Goal: Task Accomplishment & Management: Use online tool/utility

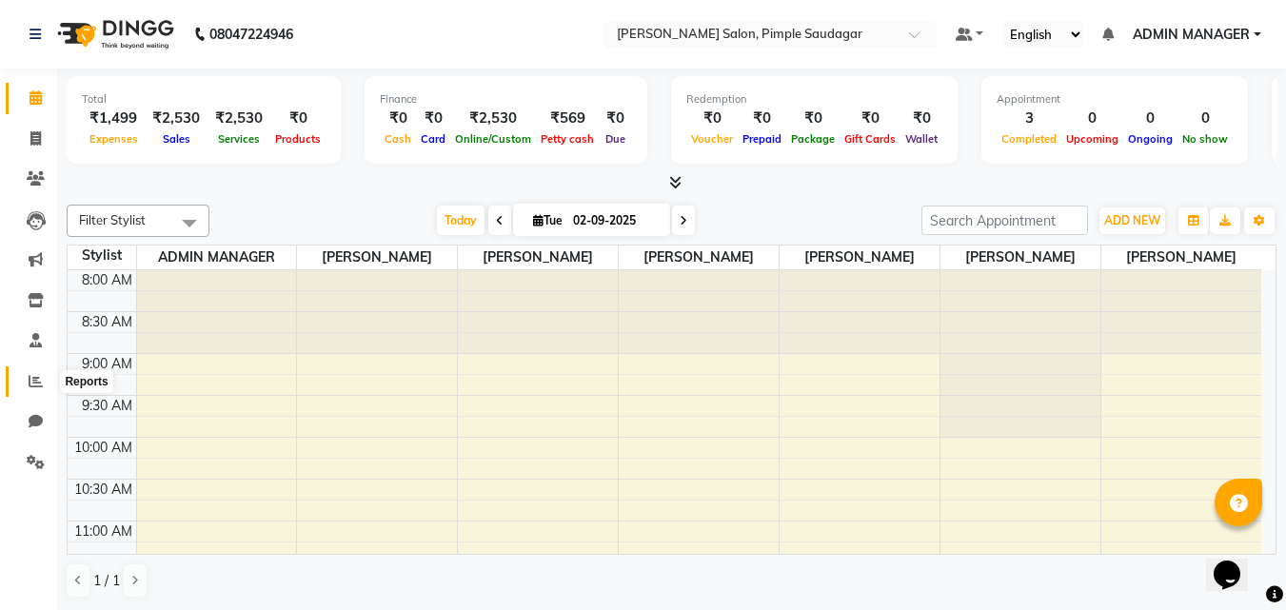
click at [46, 381] on span at bounding box center [35, 382] width 33 height 22
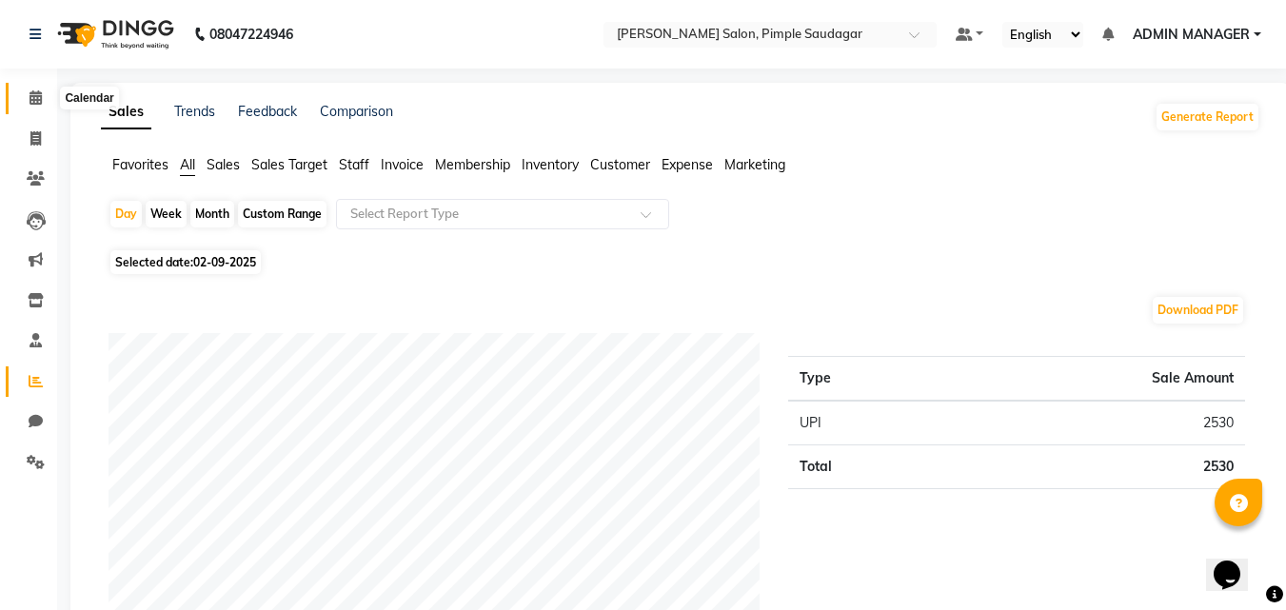
click at [39, 96] on icon at bounding box center [35, 97] width 12 height 14
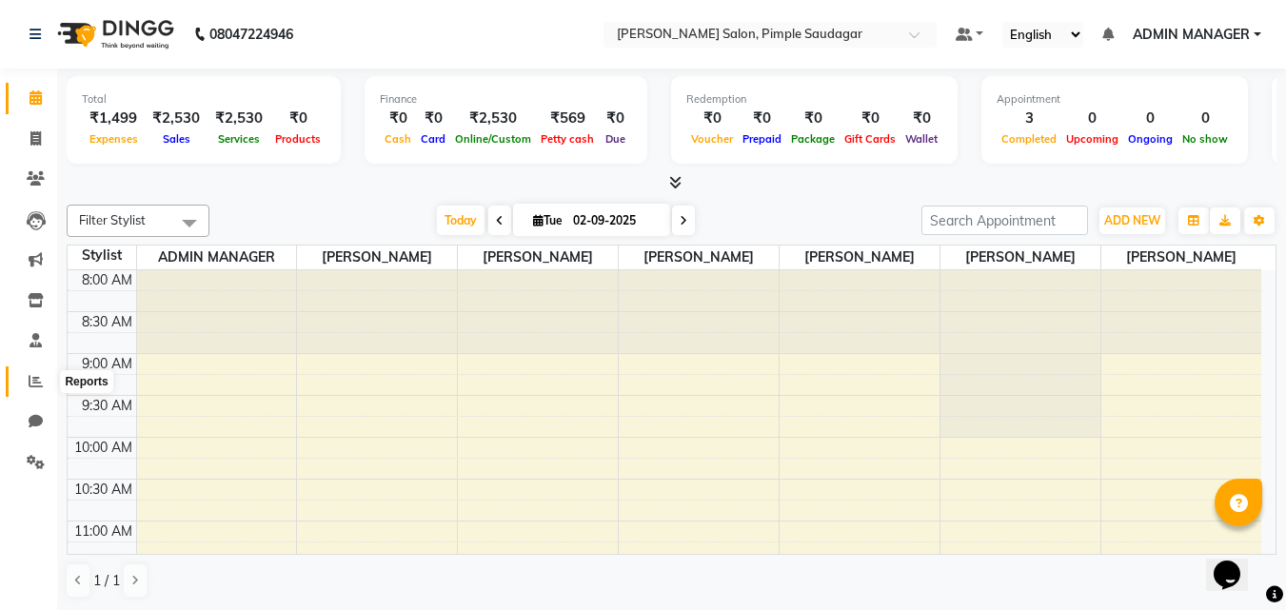
click at [30, 379] on icon at bounding box center [36, 381] width 14 height 14
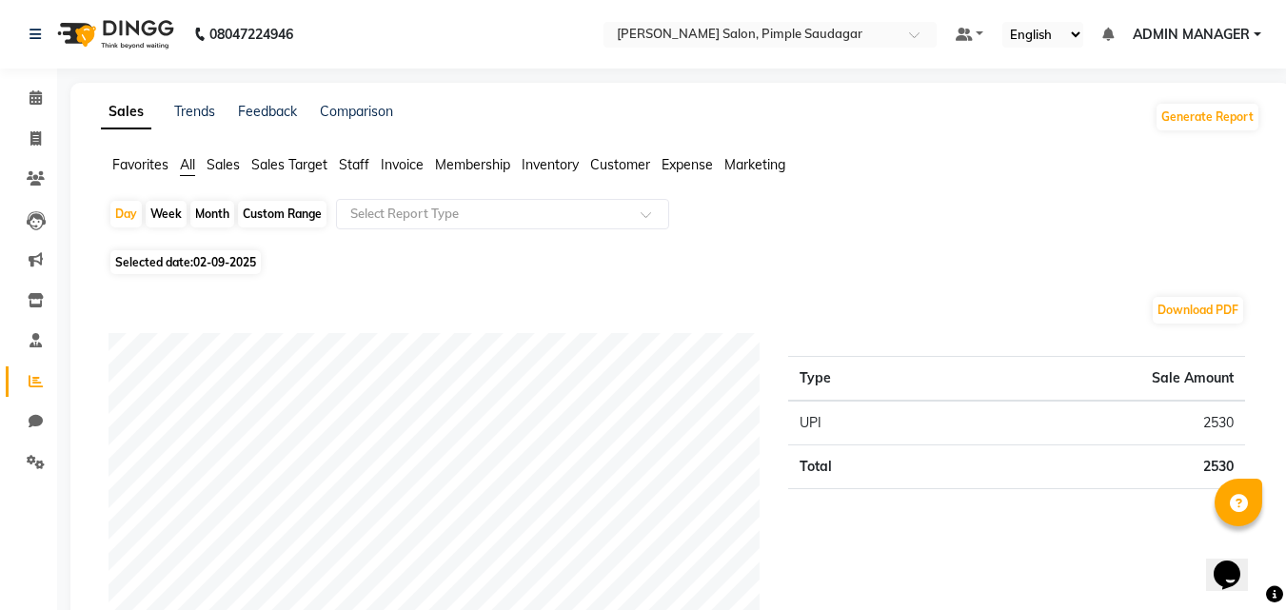
click at [358, 159] on span "Staff" at bounding box center [354, 164] width 30 height 17
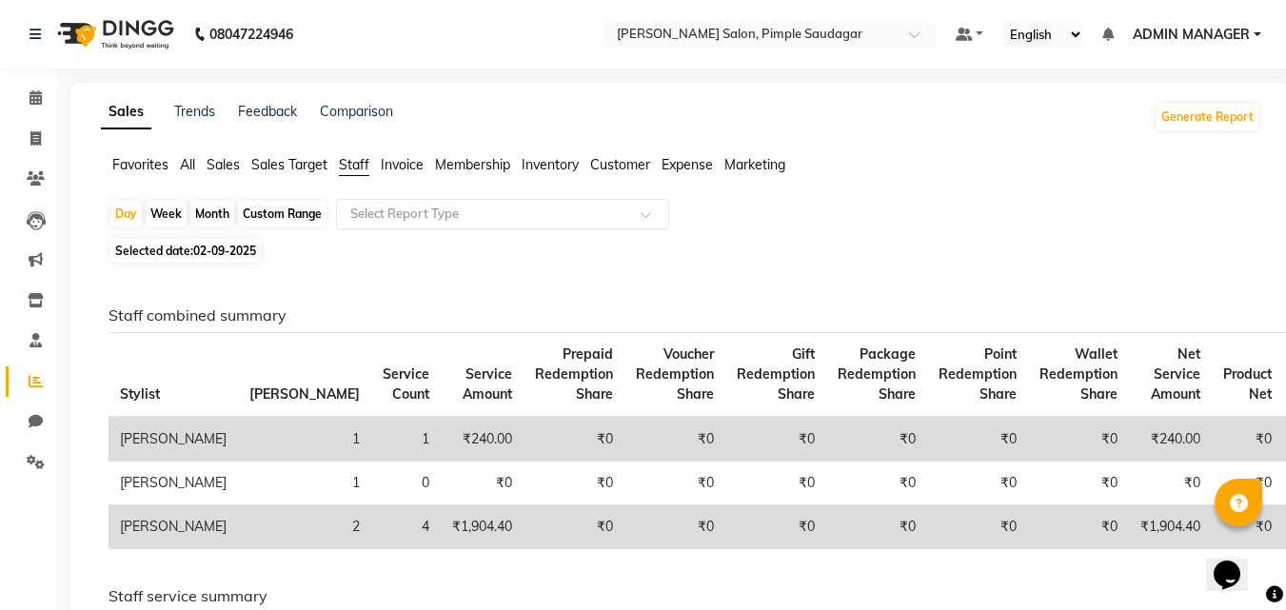
click at [386, 206] on input "text" at bounding box center [483, 214] width 274 height 19
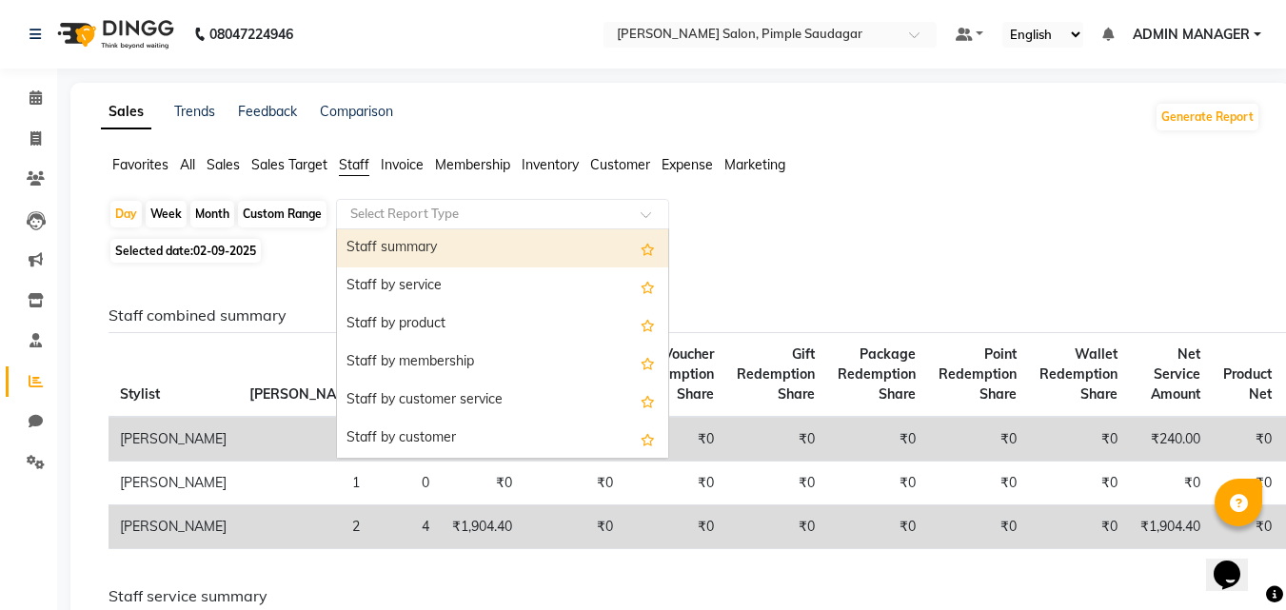
click at [403, 220] on input "text" at bounding box center [483, 214] width 274 height 19
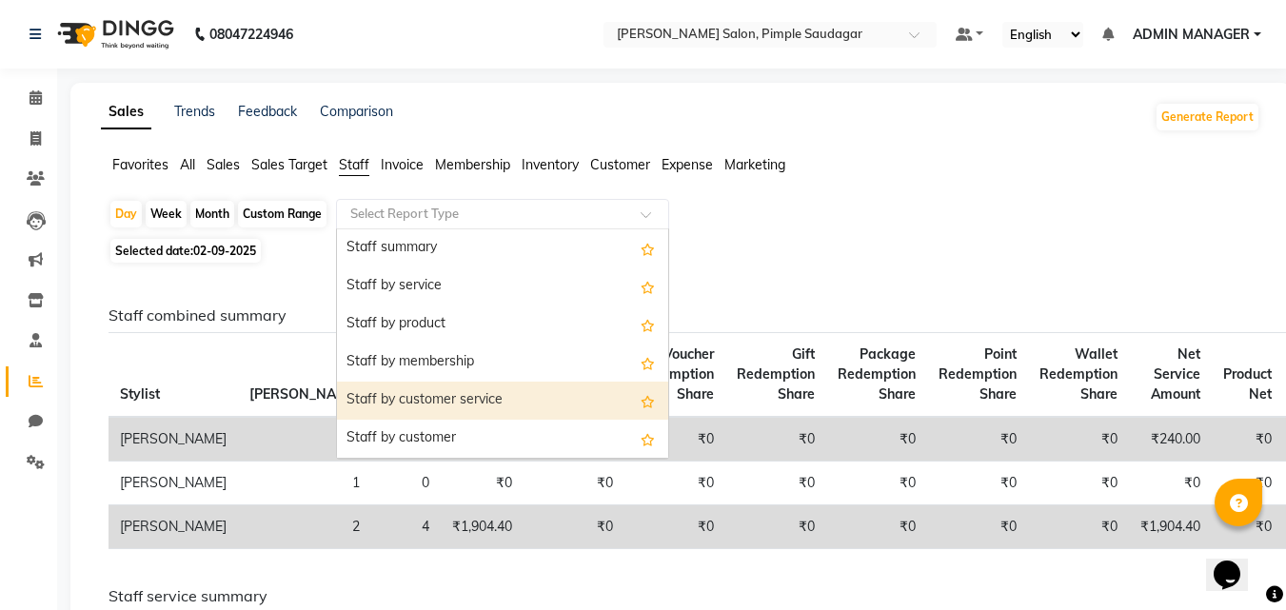
click at [425, 399] on div "Staff by customer service" at bounding box center [502, 401] width 331 height 38
select select "full_report"
select select "pdf"
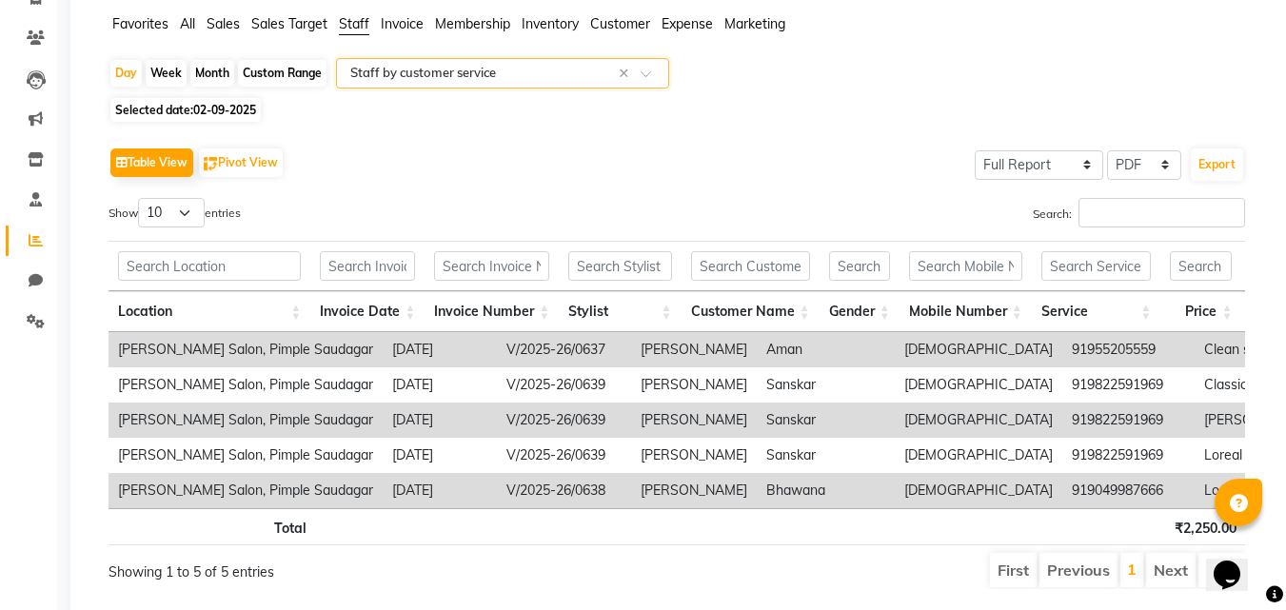
scroll to position [211, 0]
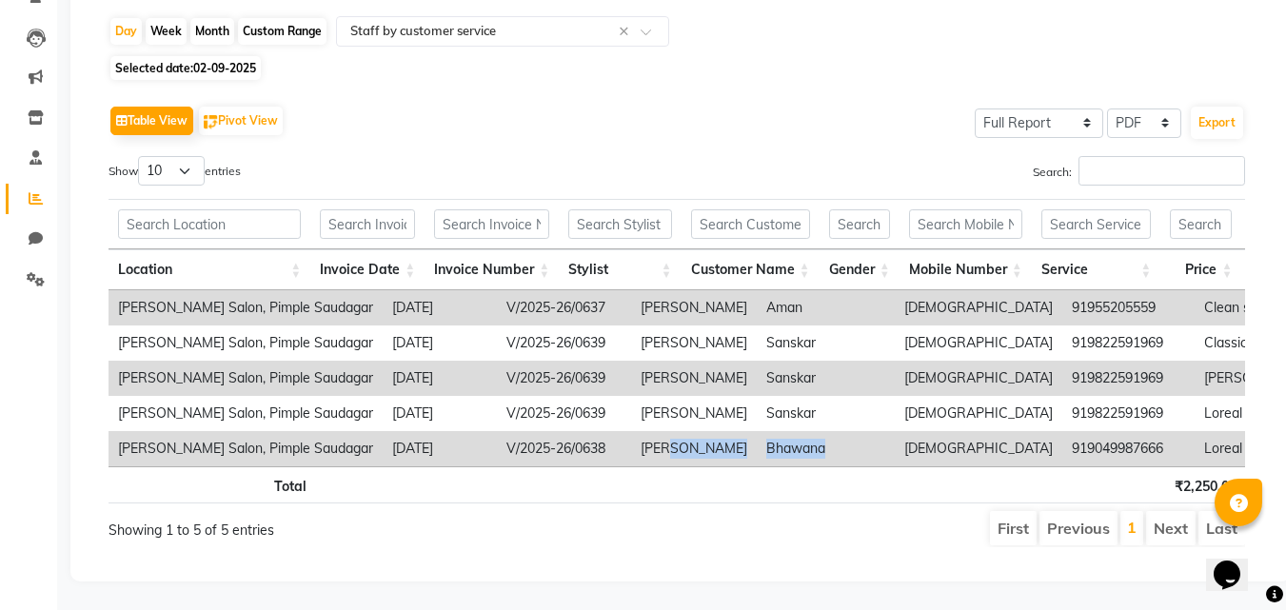
drag, startPoint x: 606, startPoint y: 437, endPoint x: 762, endPoint y: 454, distance: 157.0
click at [783, 436] on tr "[PERSON_NAME] Salon, Pimple Saudagar [DATE] V/2025-26/0638 [PERSON_NAME] [PERSO…" at bounding box center [1192, 448] width 2169 height 35
click at [767, 486] on th at bounding box center [754, 484] width 136 height 37
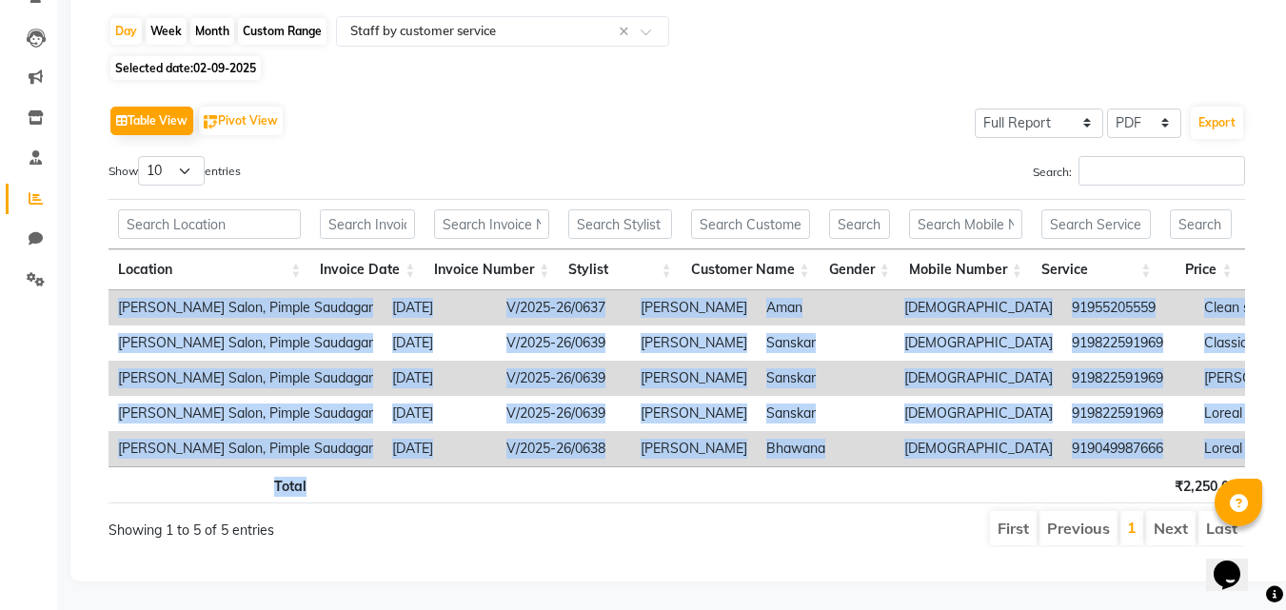
drag, startPoint x: 725, startPoint y: 453, endPoint x: 855, endPoint y: 460, distance: 129.6
click at [893, 449] on div "Location Invoice Date Invoice Number Stylist Customer Name Gender Mobile Number…" at bounding box center [676, 351] width 1136 height 316
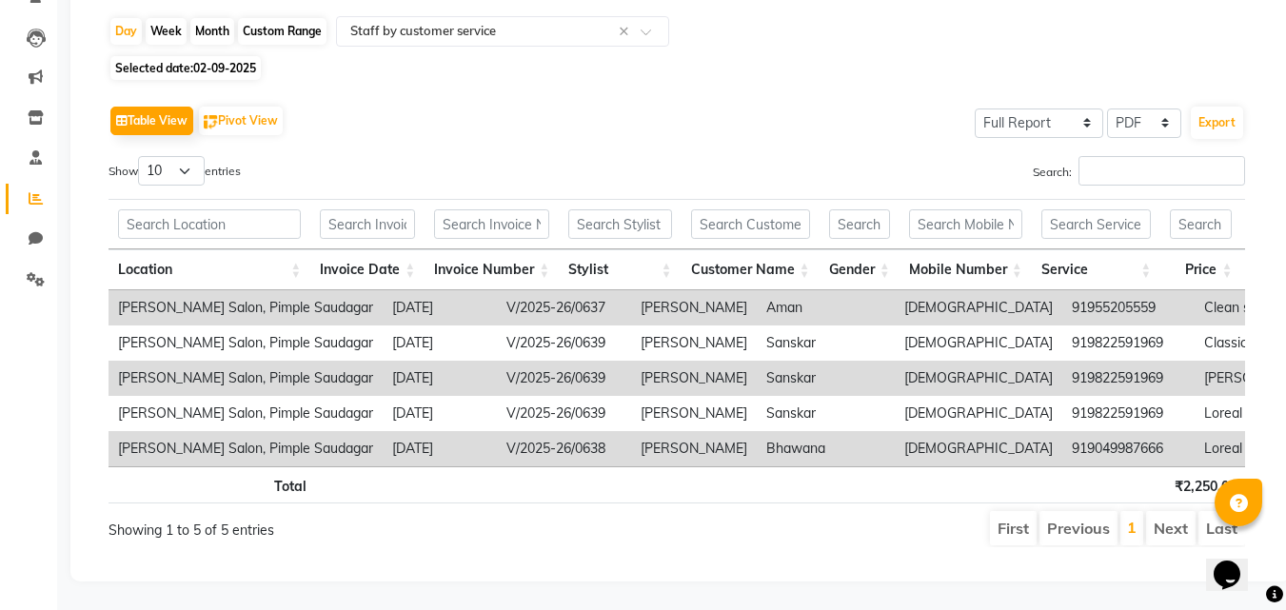
drag, startPoint x: 850, startPoint y: 464, endPoint x: 803, endPoint y: 454, distance: 47.8
click at [846, 466] on th at bounding box center [862, 484] width 80 height 37
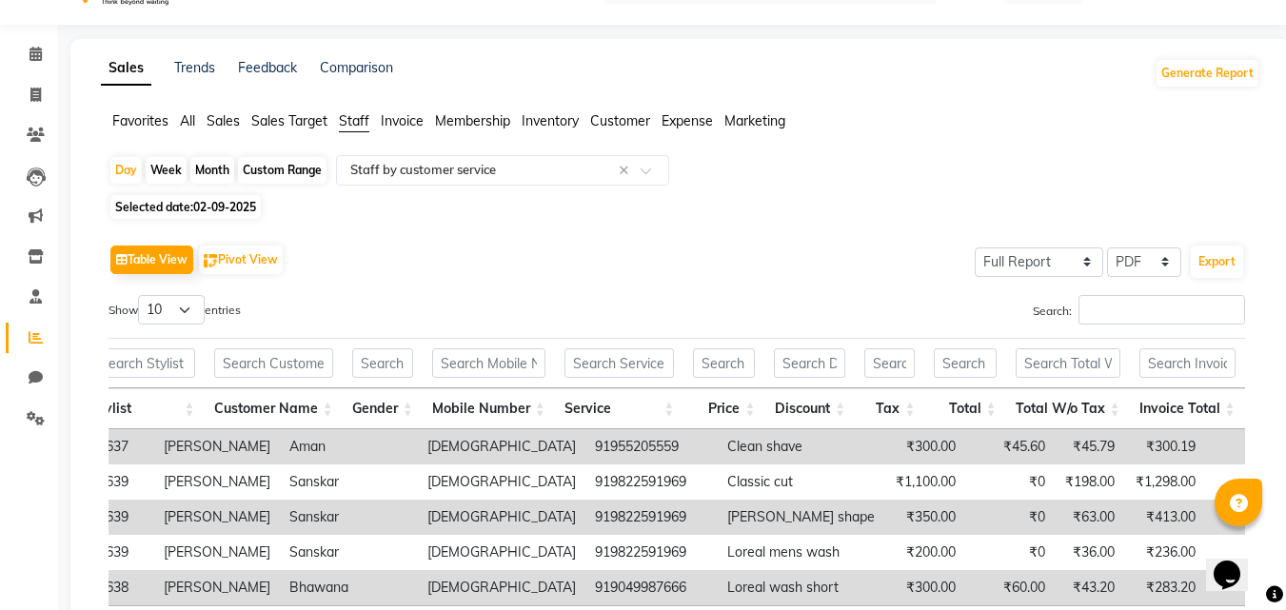
scroll to position [0, 0]
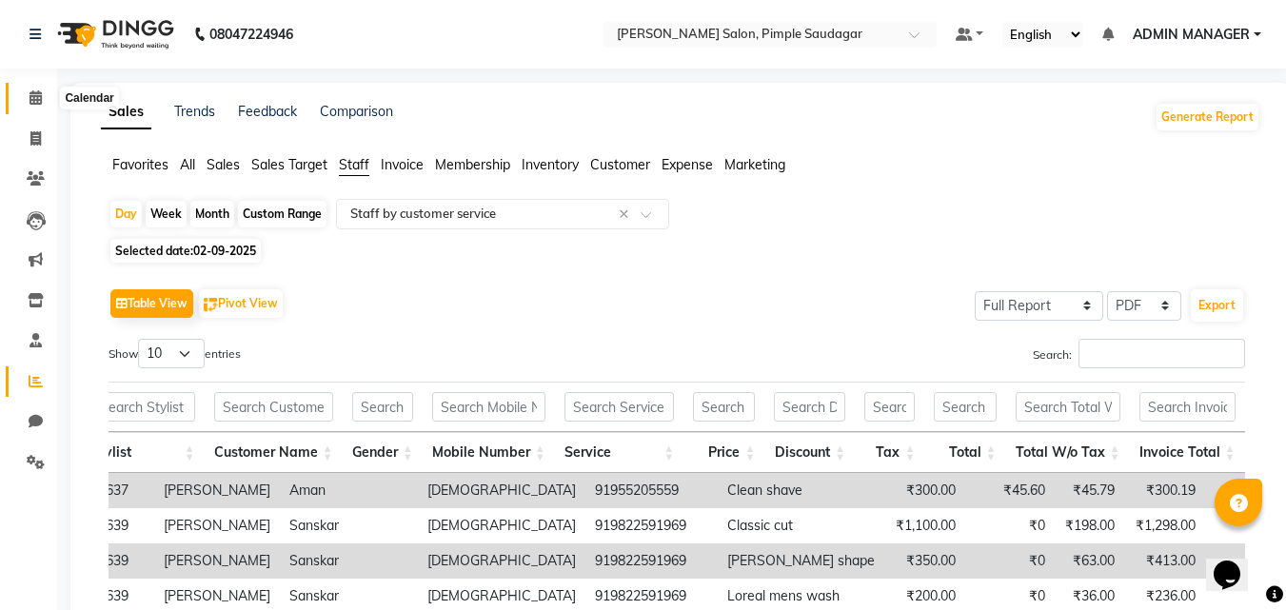
click at [37, 97] on icon at bounding box center [35, 97] width 12 height 14
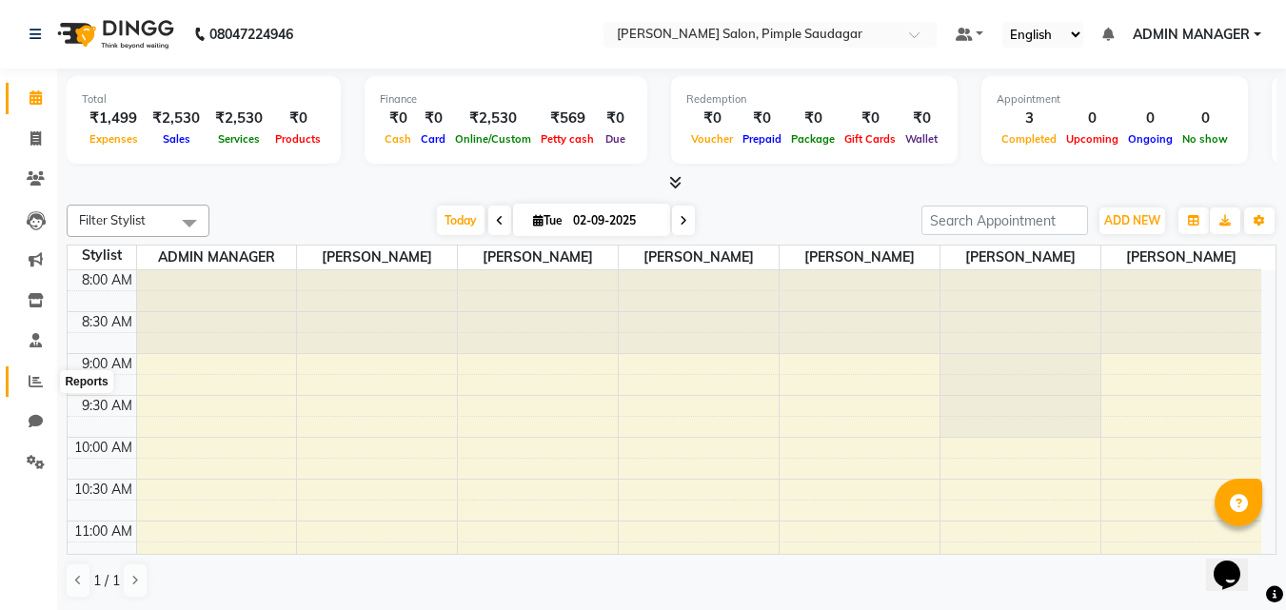
click at [32, 387] on icon at bounding box center [36, 381] width 14 height 14
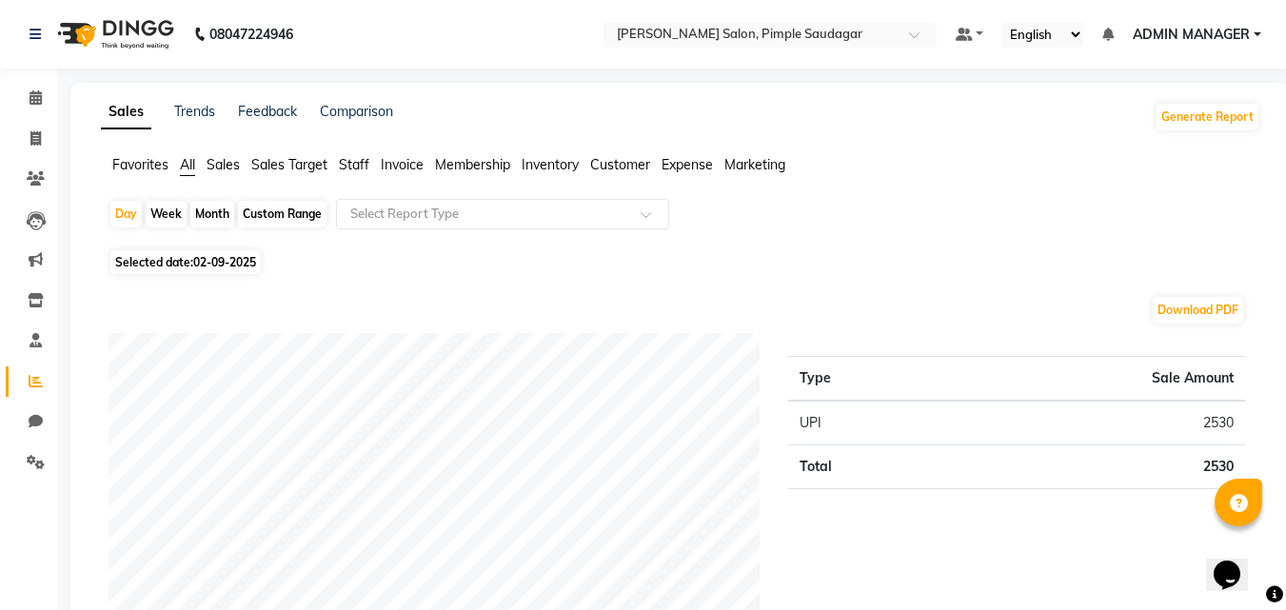
drag, startPoint x: 631, startPoint y: 246, endPoint x: 318, endPoint y: 168, distance: 322.4
click at [34, 84] on li "Calendar" at bounding box center [28, 98] width 57 height 41
click at [34, 95] on icon at bounding box center [35, 97] width 12 height 14
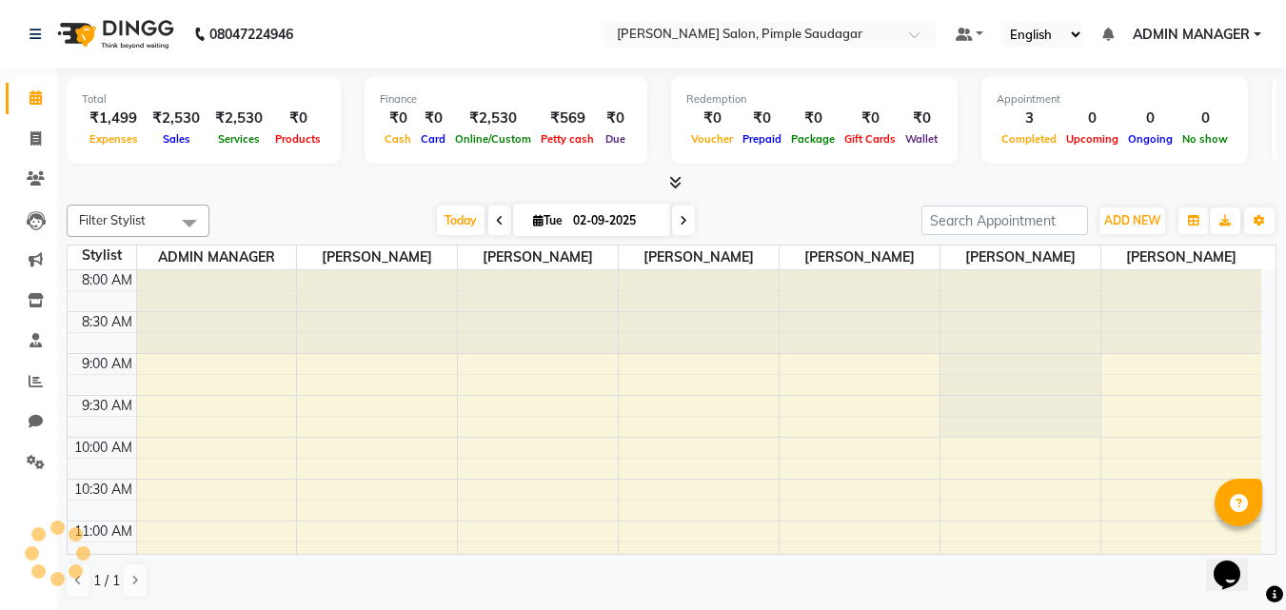
scroll to position [768, 0]
